Goal: Feedback & Contribution: Leave review/rating

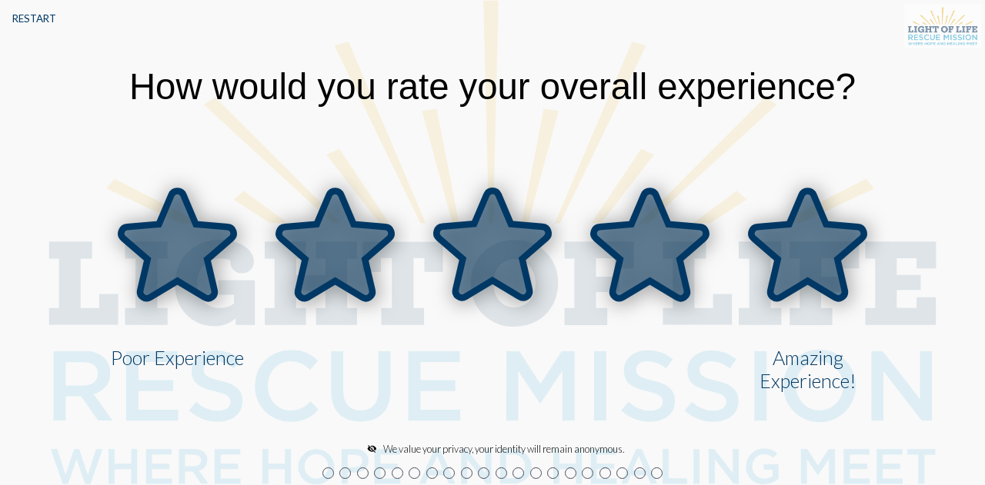
click at [808, 253] on icon at bounding box center [807, 245] width 112 height 108
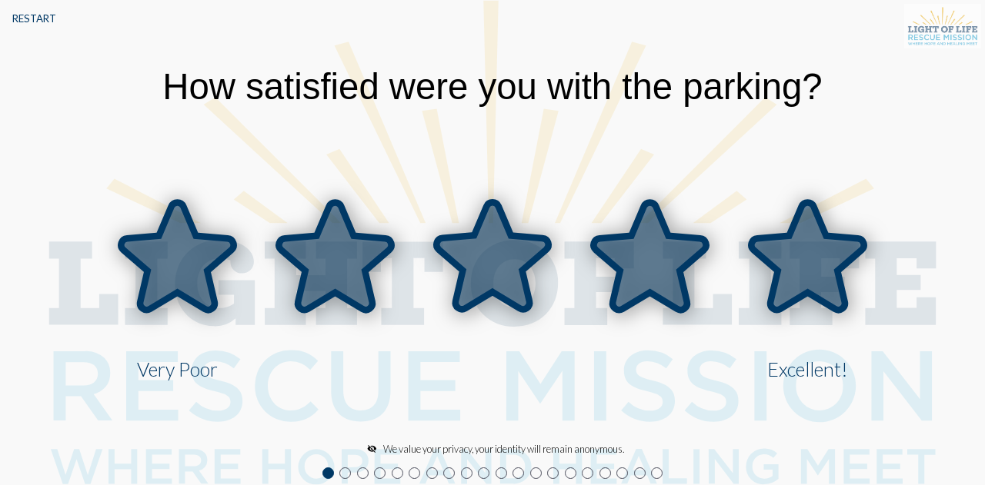
click at [825, 265] on icon at bounding box center [807, 256] width 112 height 108
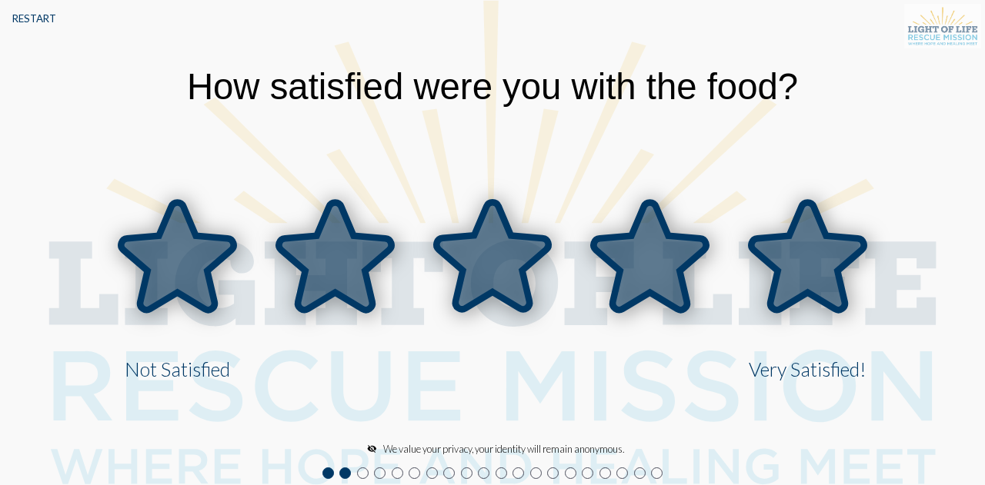
click at [771, 255] on icon at bounding box center [807, 256] width 112 height 108
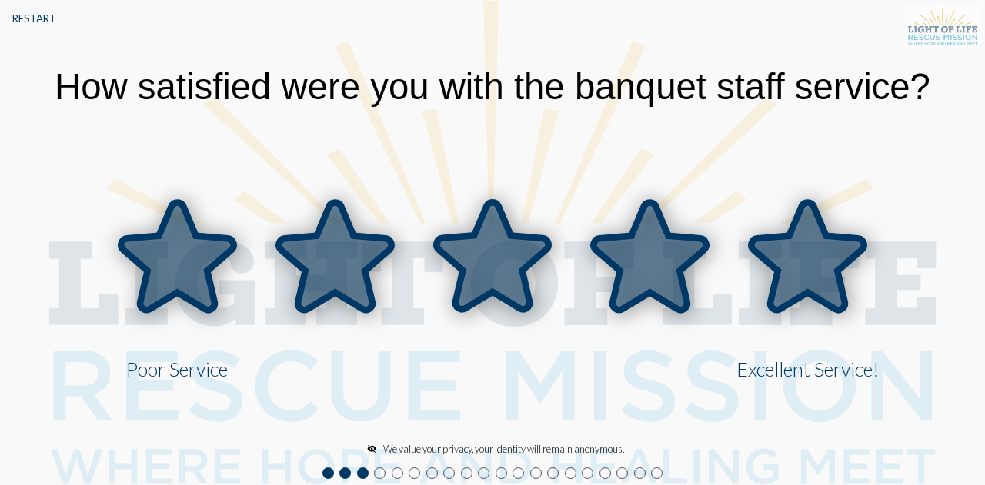
click at [774, 277] on icon at bounding box center [807, 256] width 112 height 108
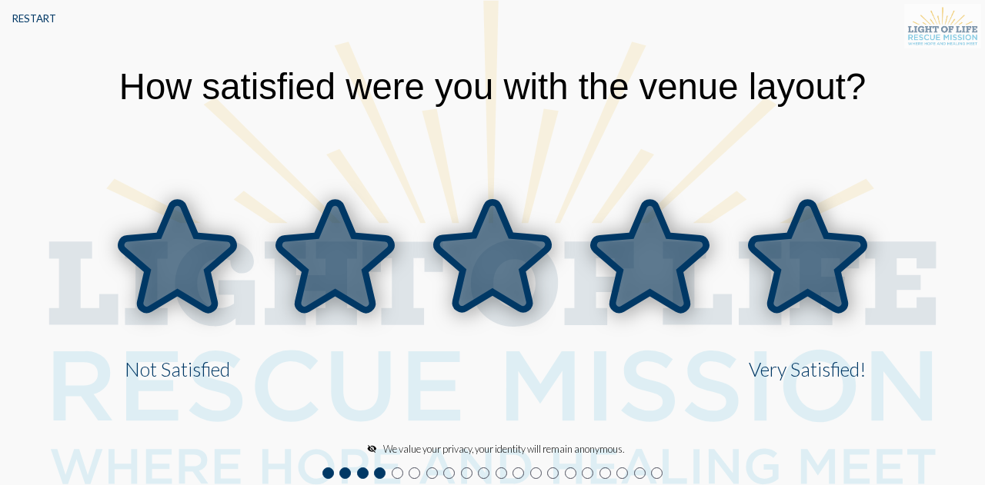
click at [813, 267] on icon at bounding box center [807, 256] width 112 height 108
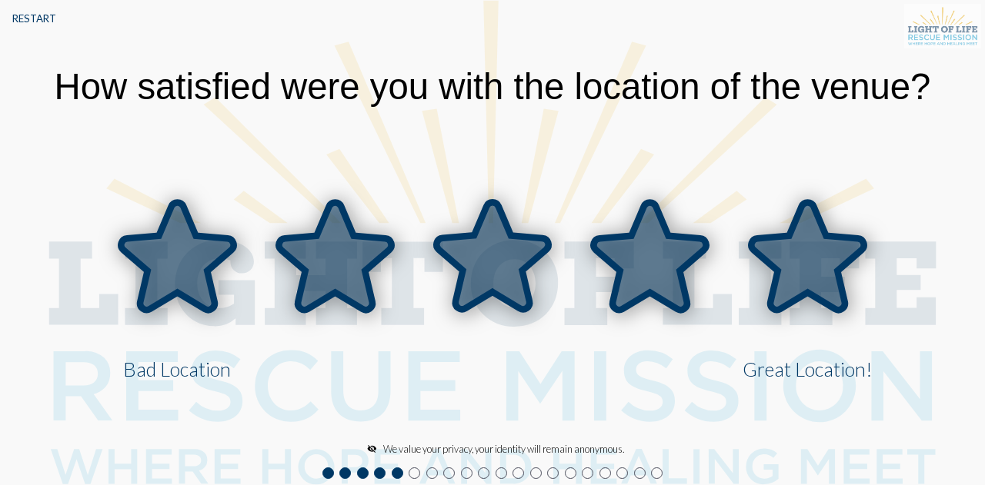
click at [813, 267] on icon at bounding box center [807, 256] width 112 height 108
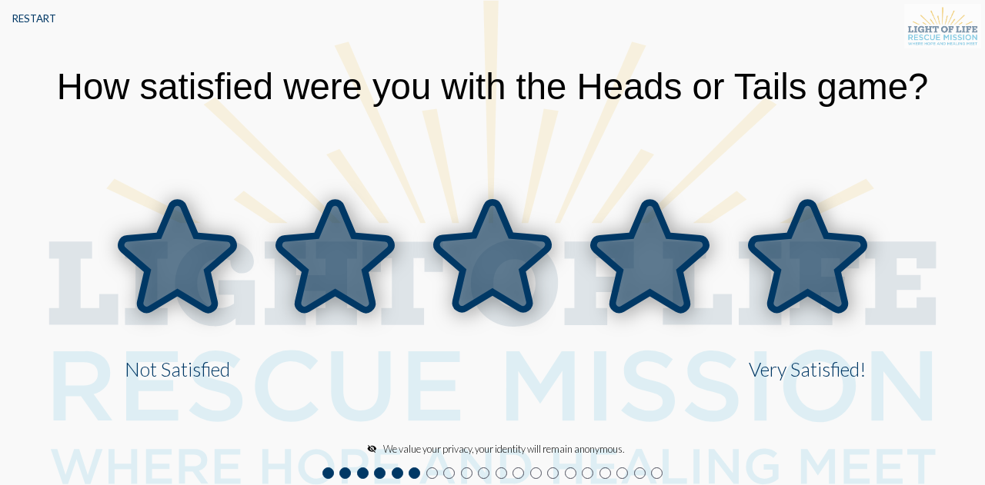
click at [806, 265] on icon at bounding box center [807, 256] width 112 height 108
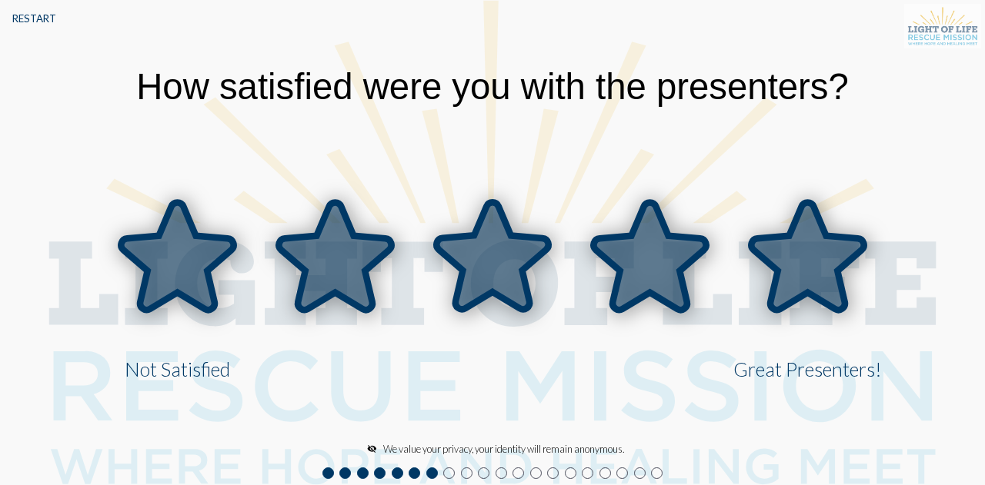
click at [801, 280] on icon at bounding box center [807, 256] width 112 height 108
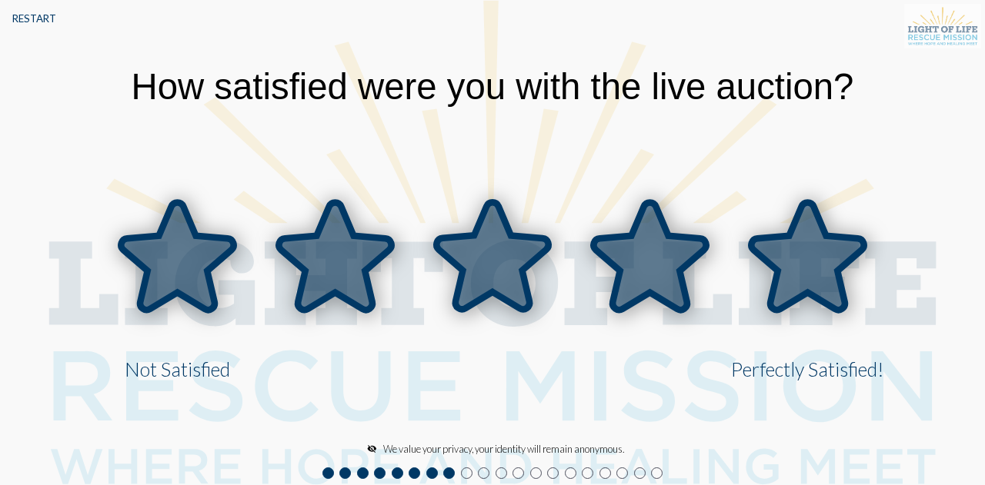
click at [825, 275] on icon at bounding box center [807, 256] width 112 height 108
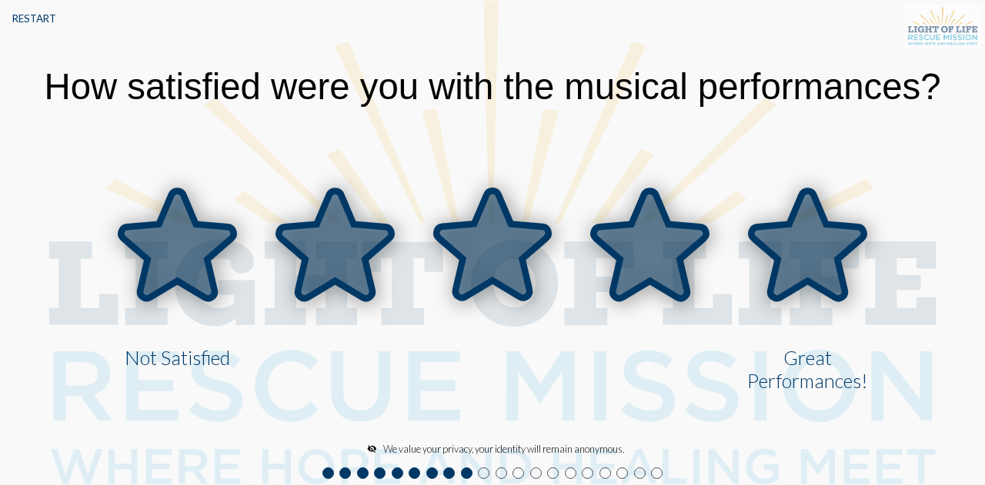
click at [788, 251] on icon at bounding box center [807, 245] width 112 height 108
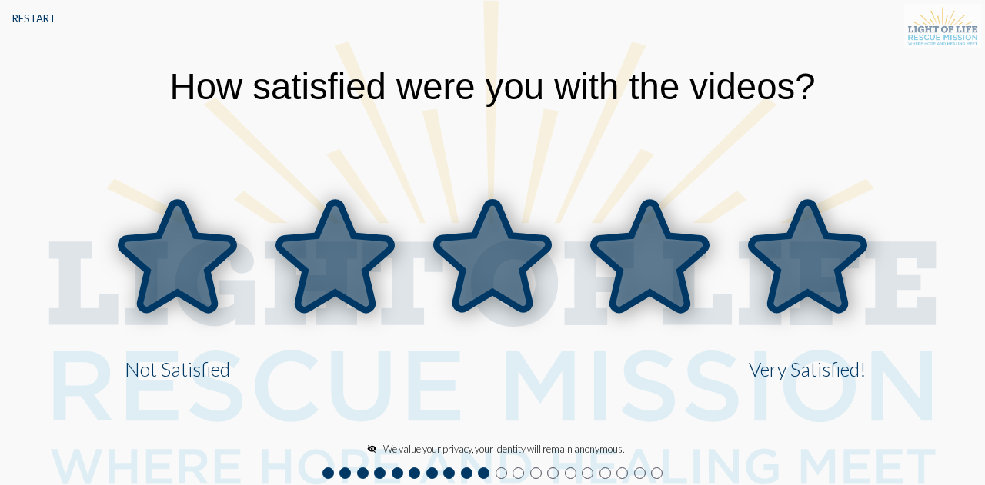
click at [825, 258] on icon at bounding box center [807, 256] width 112 height 108
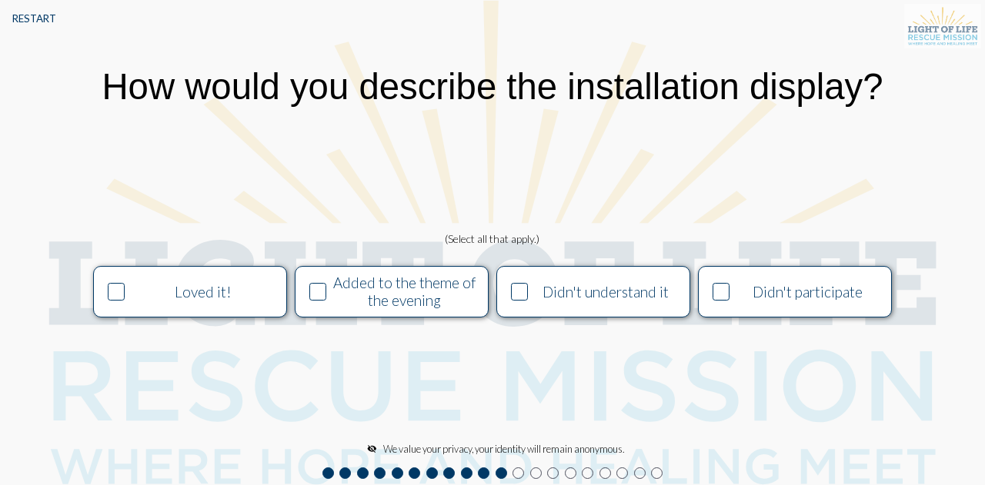
click at [131, 296] on div "Loved it!" at bounding box center [203, 292] width 148 height 18
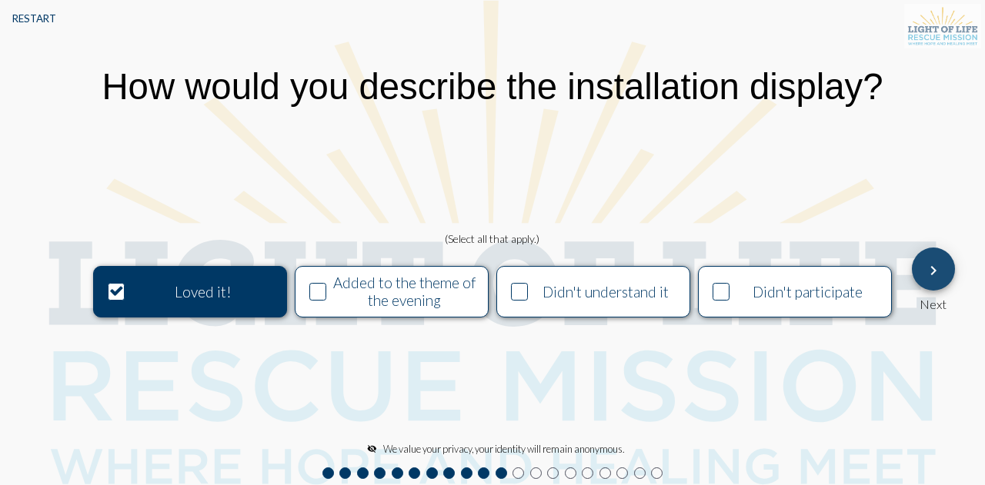
click at [943, 262] on button "keyboard_arrow_right" at bounding box center [932, 269] width 43 height 43
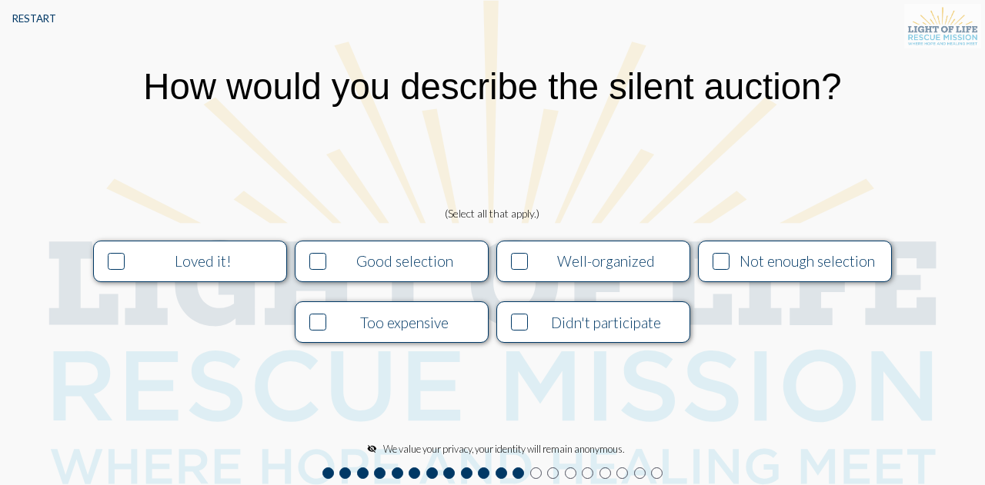
click at [319, 262] on icon at bounding box center [318, 261] width 15 height 15
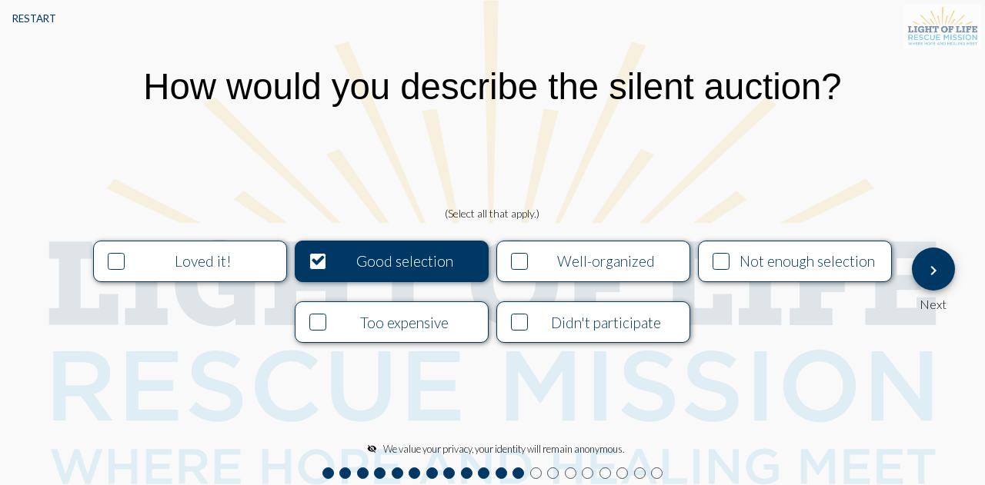
click at [114, 265] on icon at bounding box center [116, 261] width 15 height 15
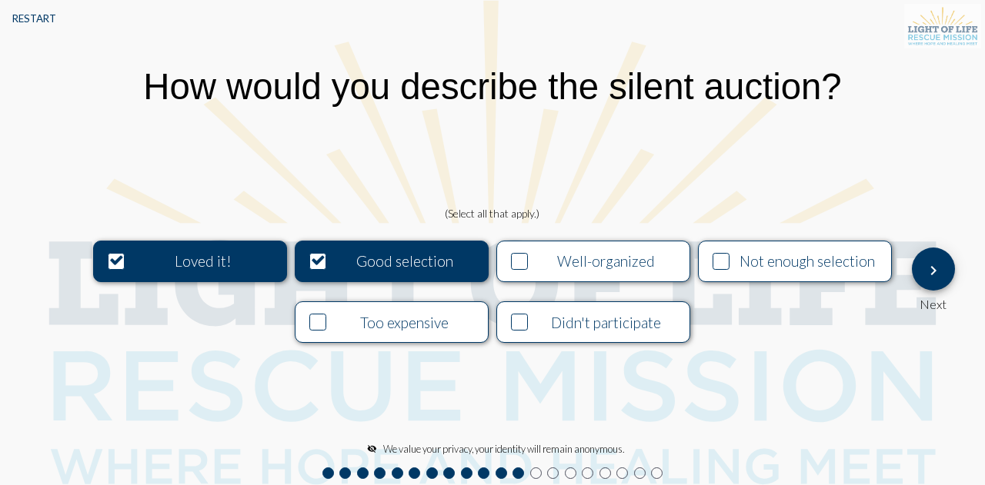
click at [516, 258] on icon at bounding box center [519, 261] width 15 height 15
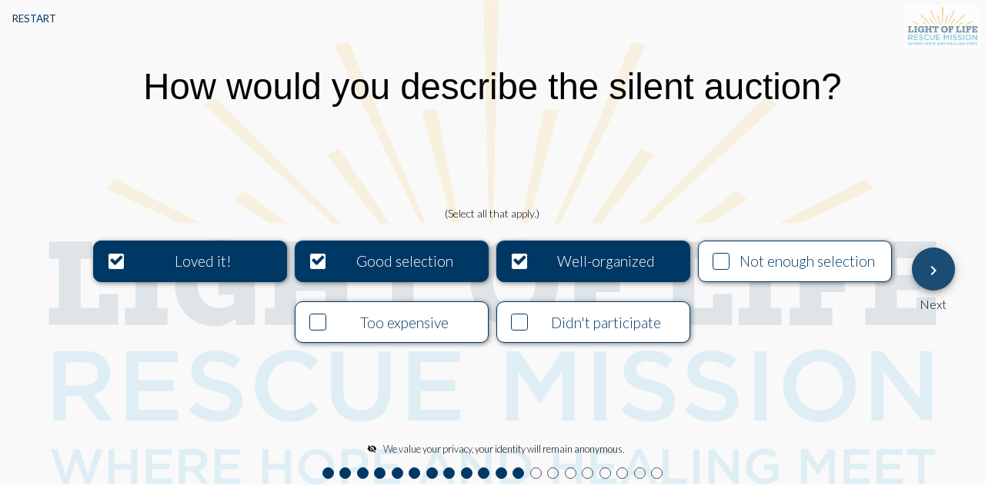
click at [935, 262] on mat-icon "keyboard_arrow_right" at bounding box center [933, 271] width 18 height 18
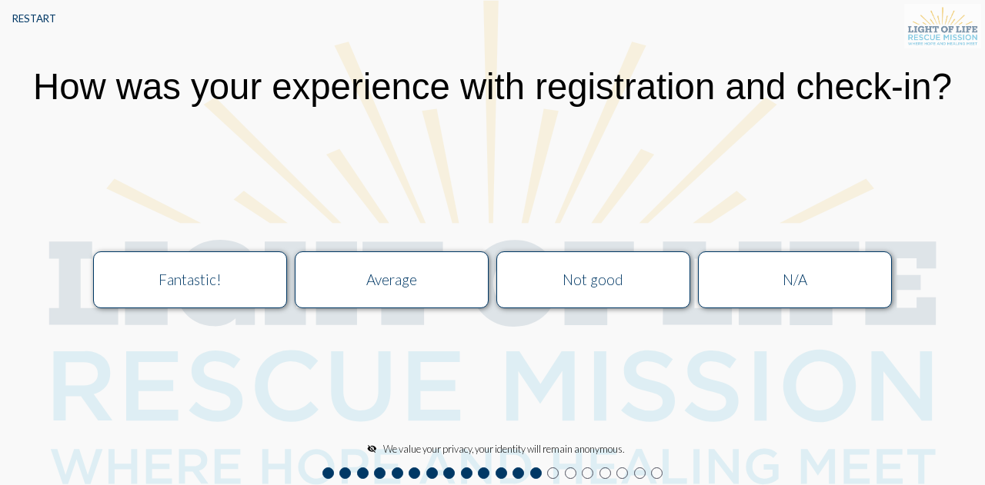
click at [139, 274] on div "Fantastic!" at bounding box center [190, 280] width 173 height 18
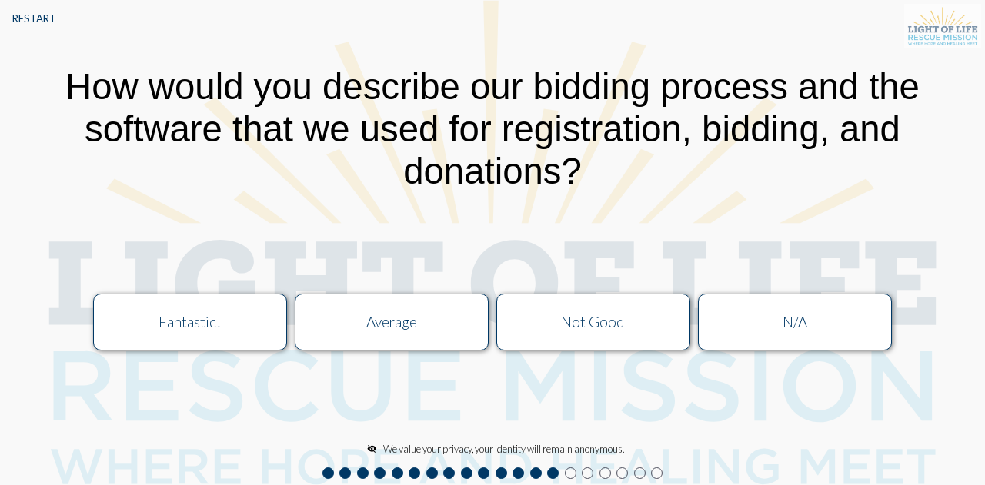
click at [238, 334] on button "Fantastic!" at bounding box center [190, 322] width 194 height 57
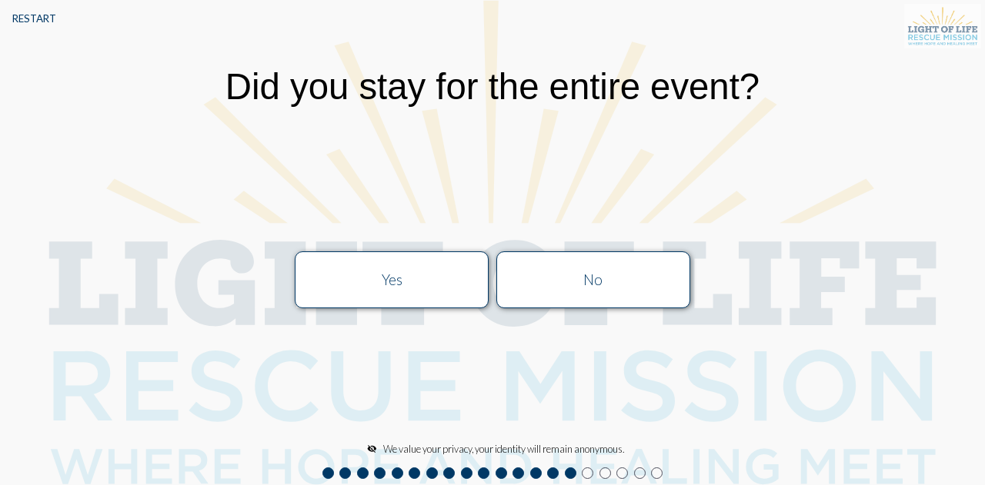
click at [556, 278] on div "No" at bounding box center [592, 280] width 173 height 18
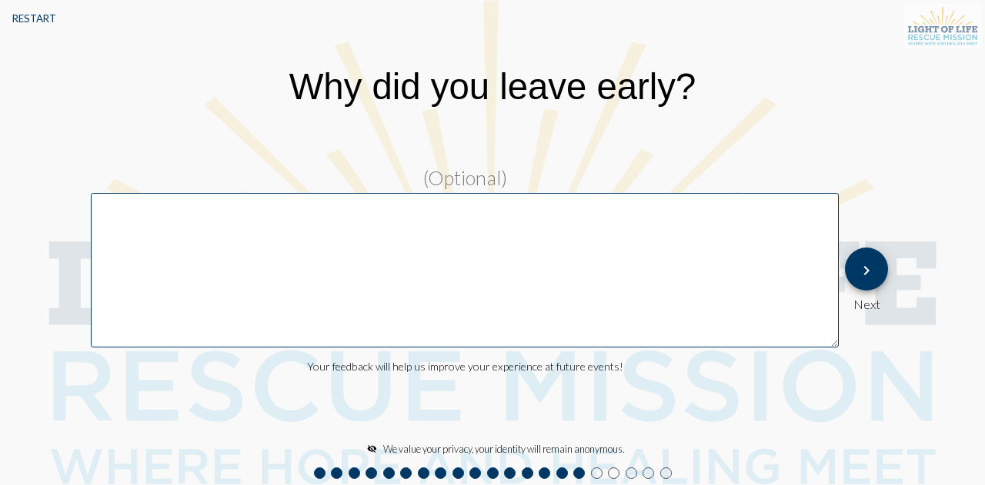
click at [407, 234] on textarea at bounding box center [465, 270] width 748 height 155
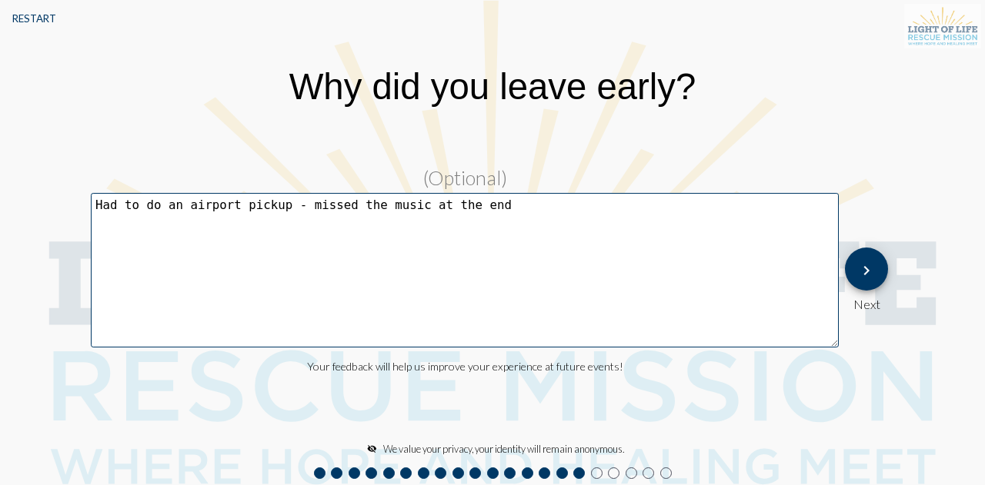
type textarea "Had to do an airport pickup - missed the music at the end"
click at [872, 267] on mat-icon "keyboard_arrow_right" at bounding box center [866, 271] width 18 height 18
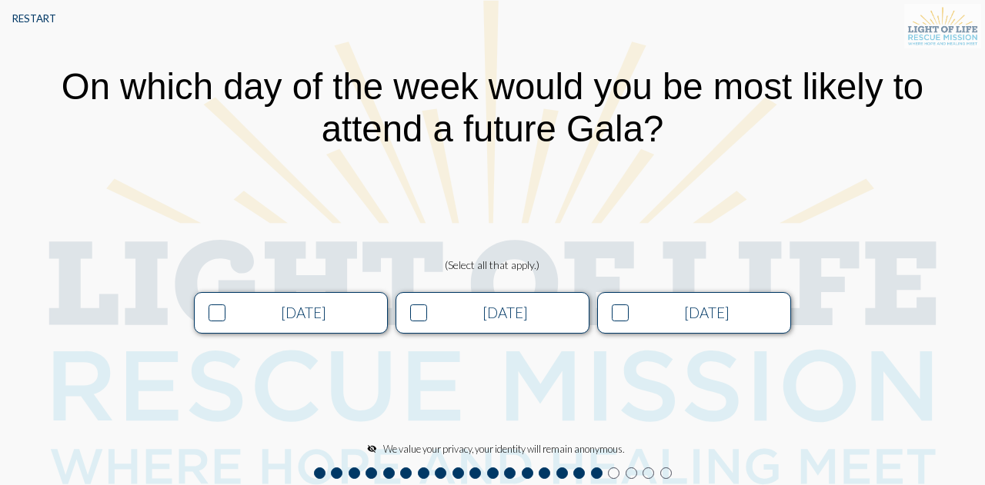
click at [243, 315] on div "[DATE]" at bounding box center [304, 313] width 148 height 18
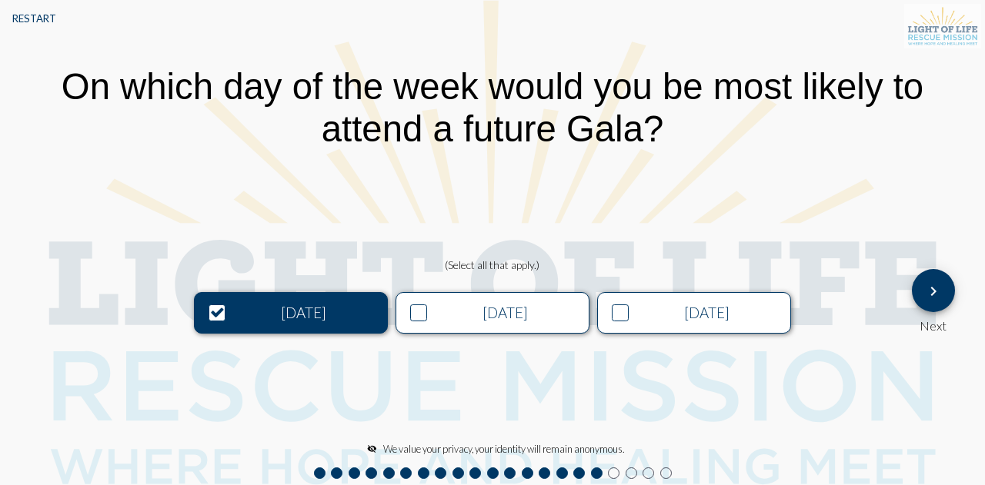
click at [464, 316] on div "[DATE]" at bounding box center [506, 313] width 148 height 18
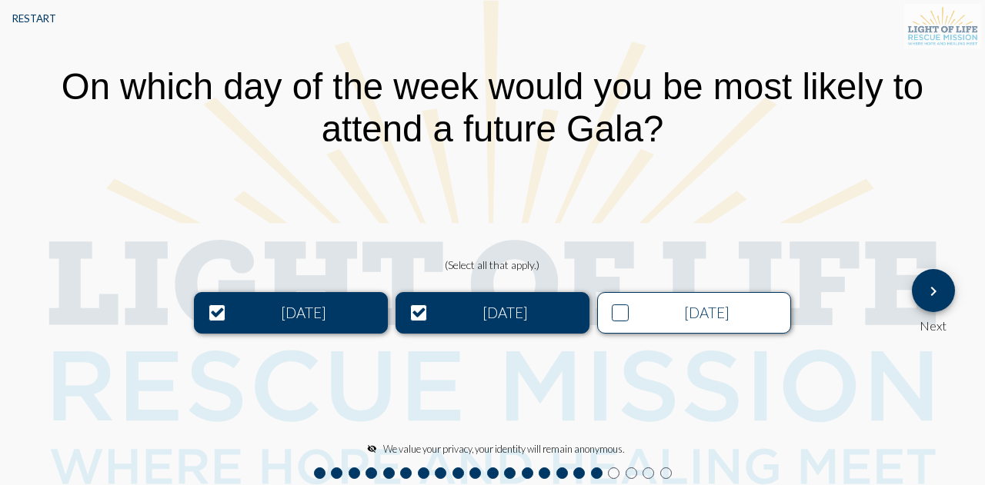
click at [654, 304] on div "[DATE]" at bounding box center [706, 313] width 148 height 18
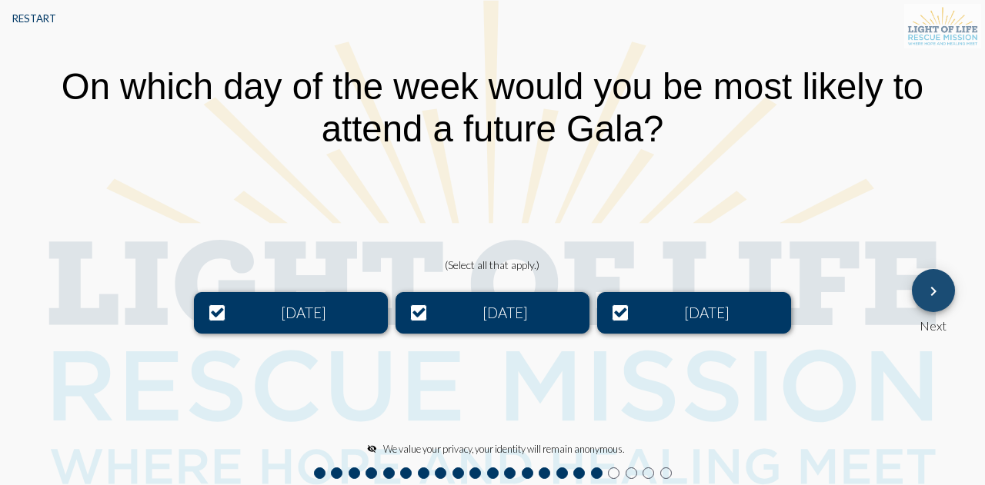
click at [938, 292] on mat-icon "keyboard_arrow_right" at bounding box center [933, 291] width 18 height 18
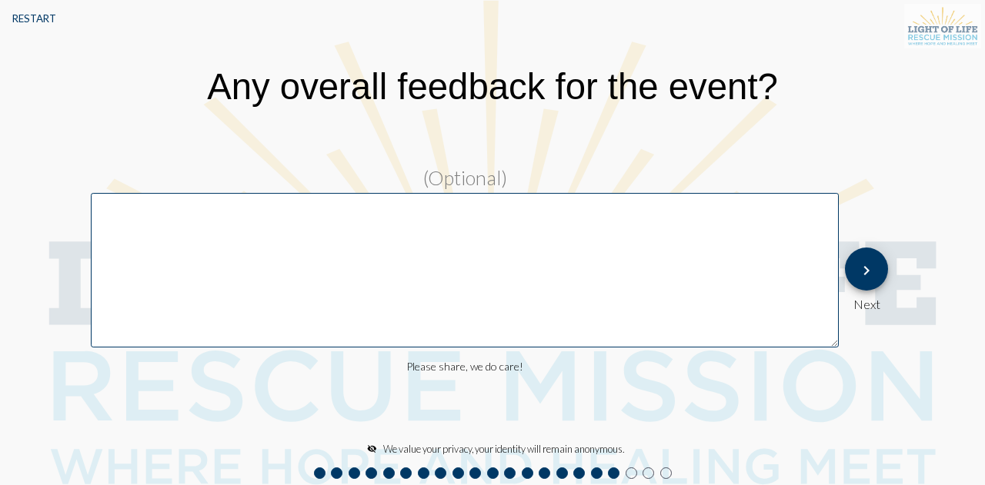
click at [302, 217] on textarea at bounding box center [465, 270] width 748 height 155
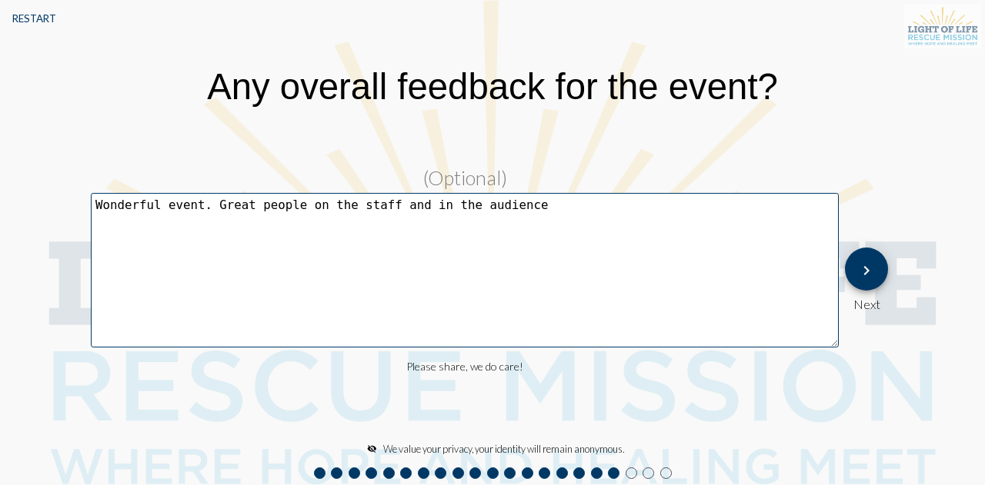
type textarea "Wonderful event. Great people on the staff and in the audience"
click at [860, 268] on mat-icon "keyboard_arrow_right" at bounding box center [866, 271] width 18 height 18
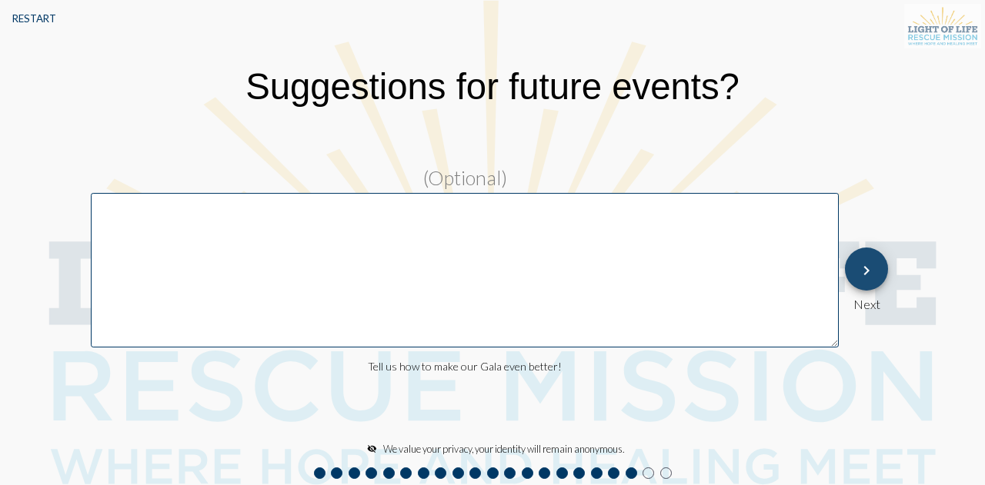
click at [871, 268] on mat-icon "keyboard_arrow_right" at bounding box center [866, 271] width 18 height 18
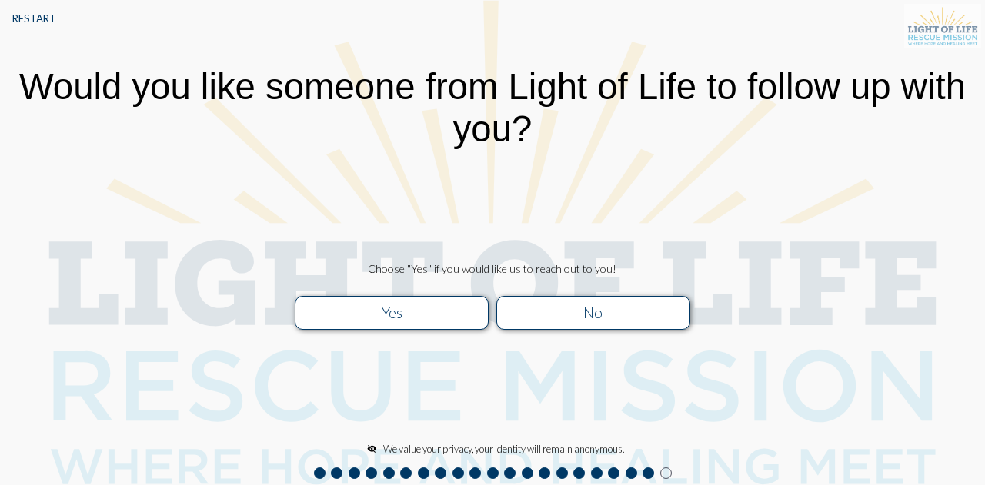
click at [621, 319] on div "No" at bounding box center [592, 313] width 173 height 18
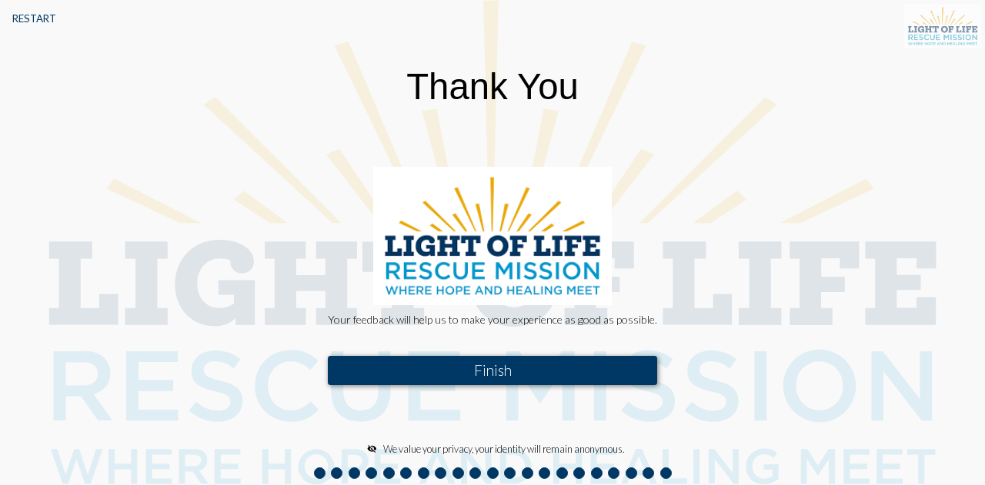
click at [579, 364] on button "Finish" at bounding box center [492, 370] width 329 height 29
